Goal: Check status

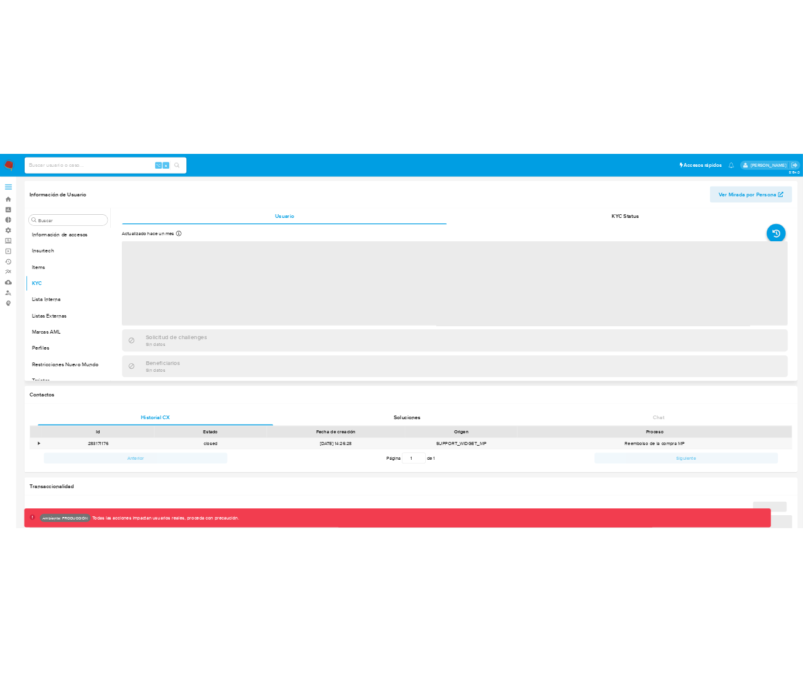
scroll to position [519, 0]
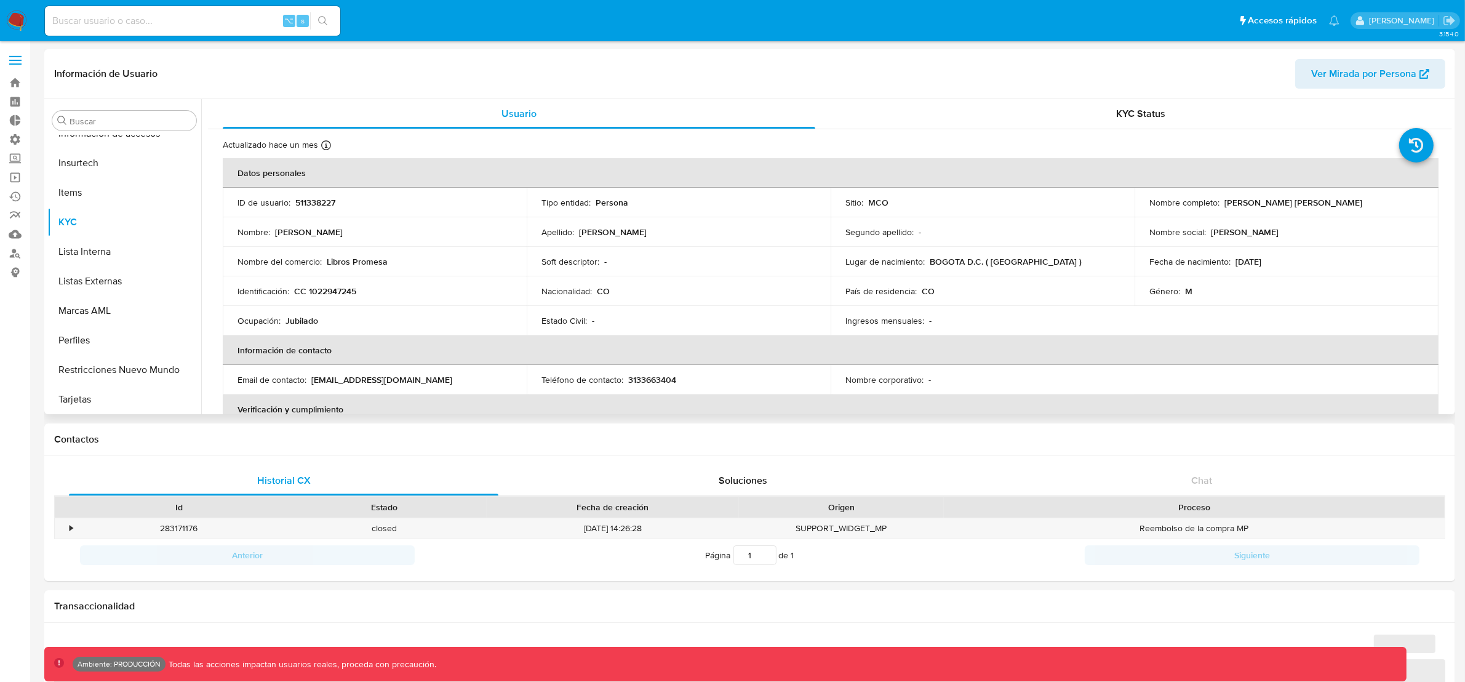
select select "10"
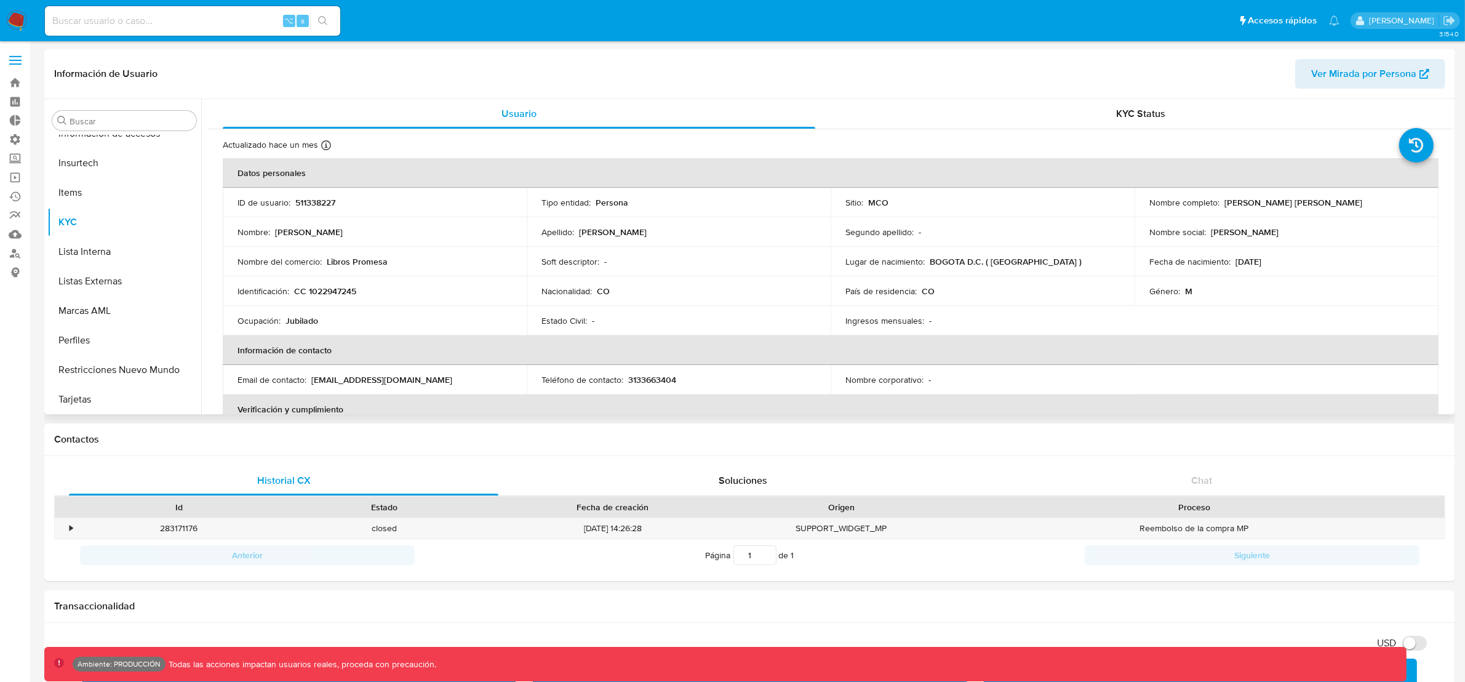
click at [990, 92] on div "Información de Usuario Ver Mirada por Persona" at bounding box center [749, 74] width 1411 height 50
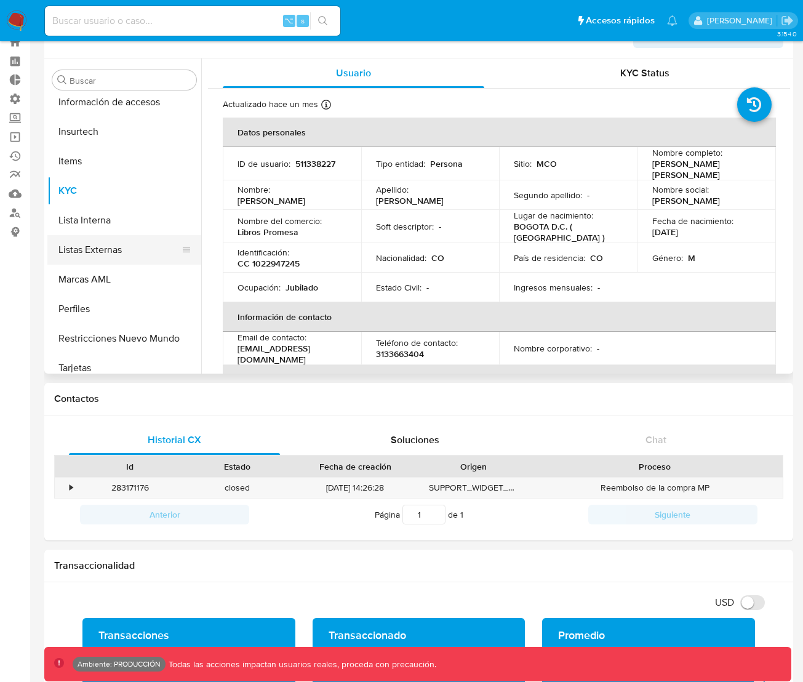
scroll to position [506, 0]
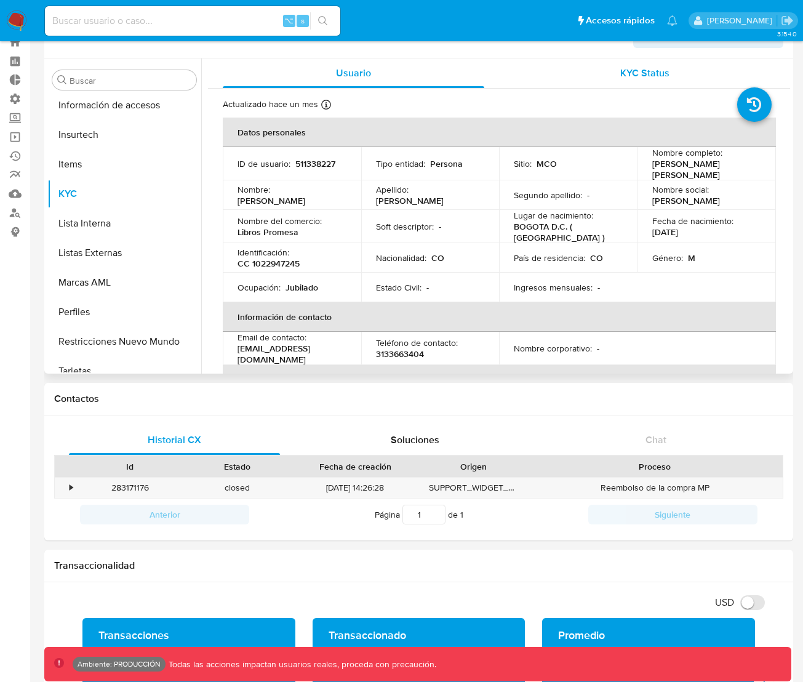
click at [638, 76] on span "KYC Status" at bounding box center [644, 73] width 49 height 14
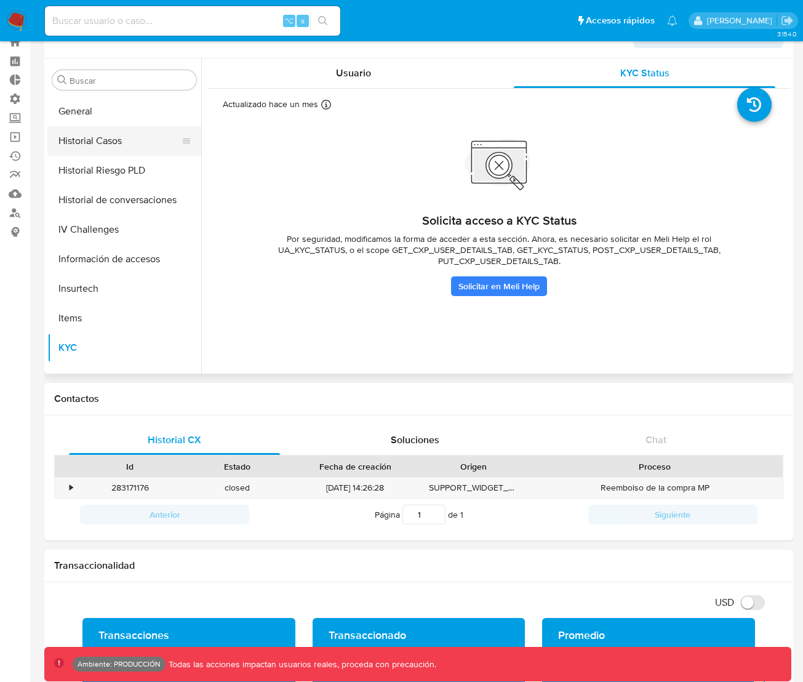
scroll to position [352, 0]
click at [105, 169] on button "Historial Riesgo PLD" at bounding box center [119, 171] width 144 height 30
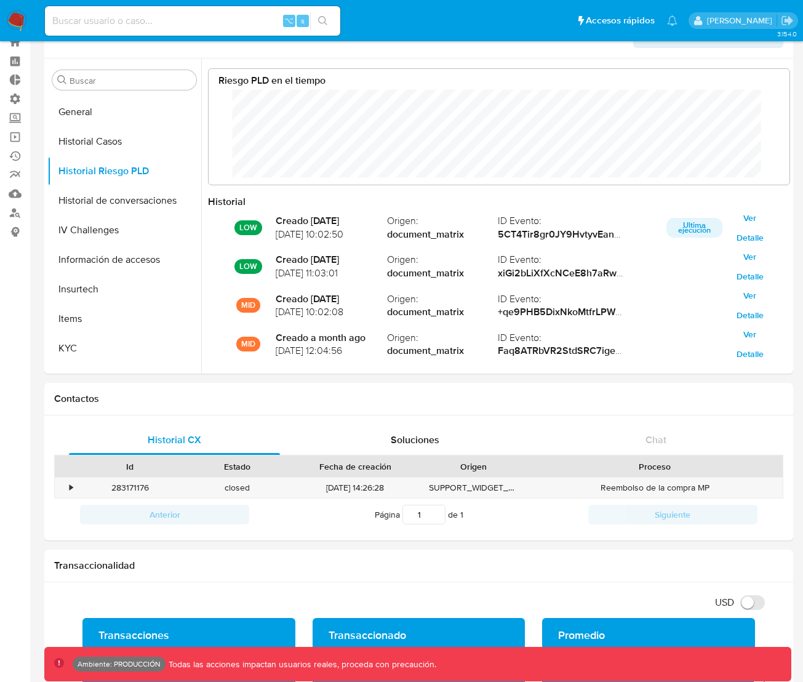
scroll to position [615281, 614817]
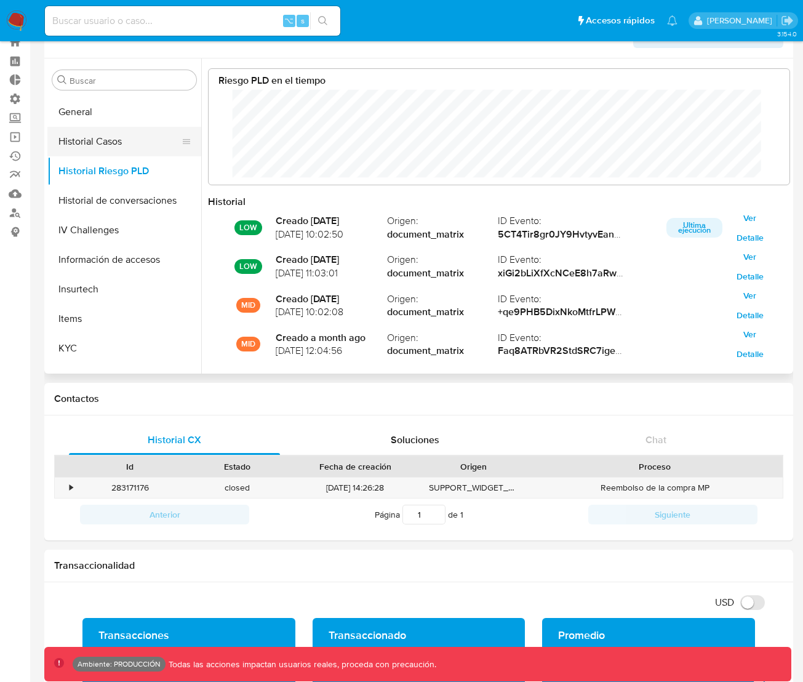
click at [107, 145] on button "Historial Casos" at bounding box center [119, 142] width 144 height 30
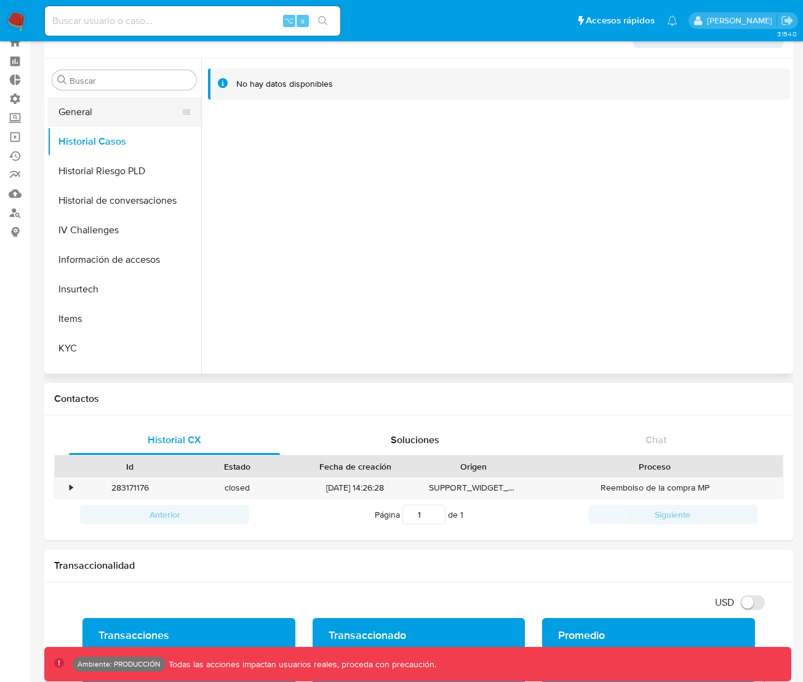
click at [84, 114] on button "General" at bounding box center [119, 112] width 144 height 30
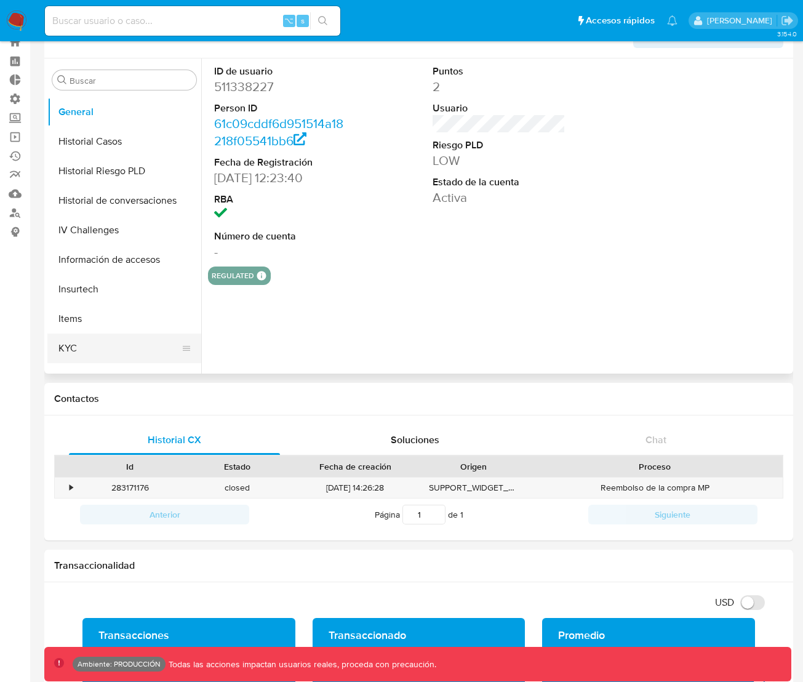
click at [71, 346] on button "KYC" at bounding box center [119, 349] width 144 height 30
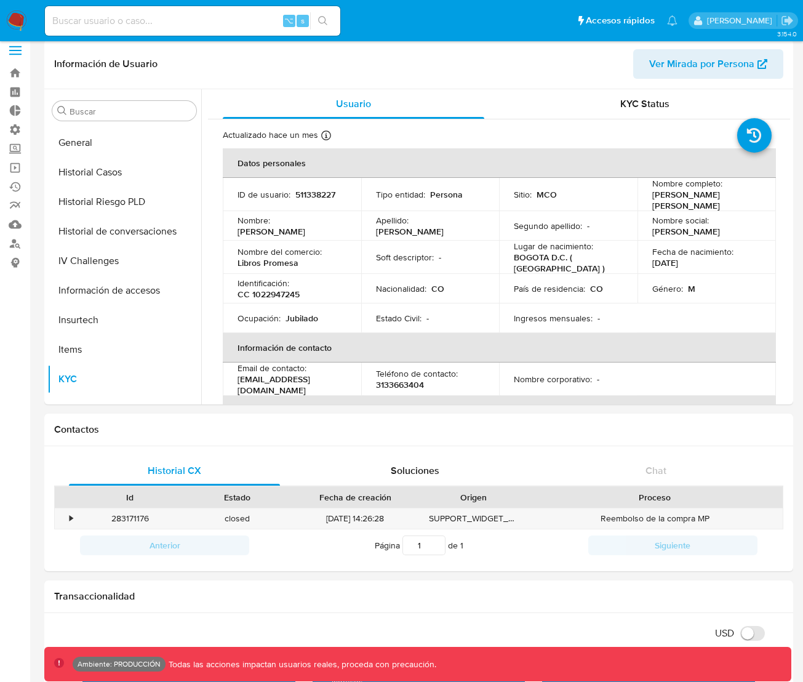
scroll to position [8, 0]
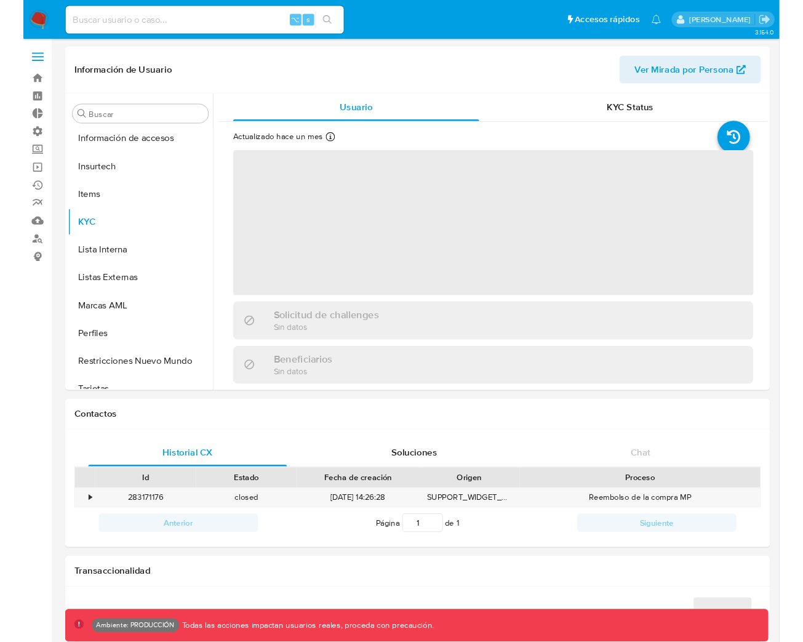
scroll to position [519, 0]
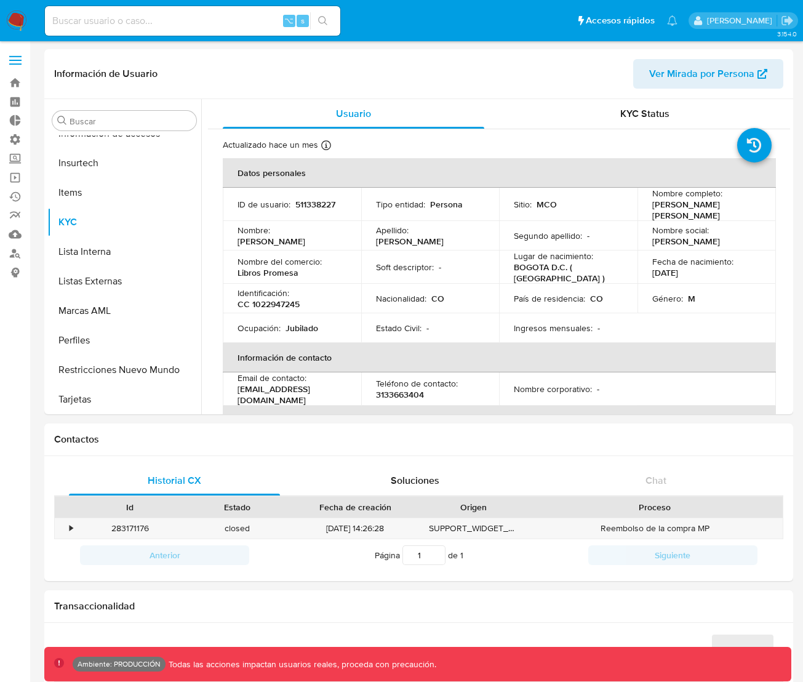
select select "10"
